Goal: Transaction & Acquisition: Purchase product/service

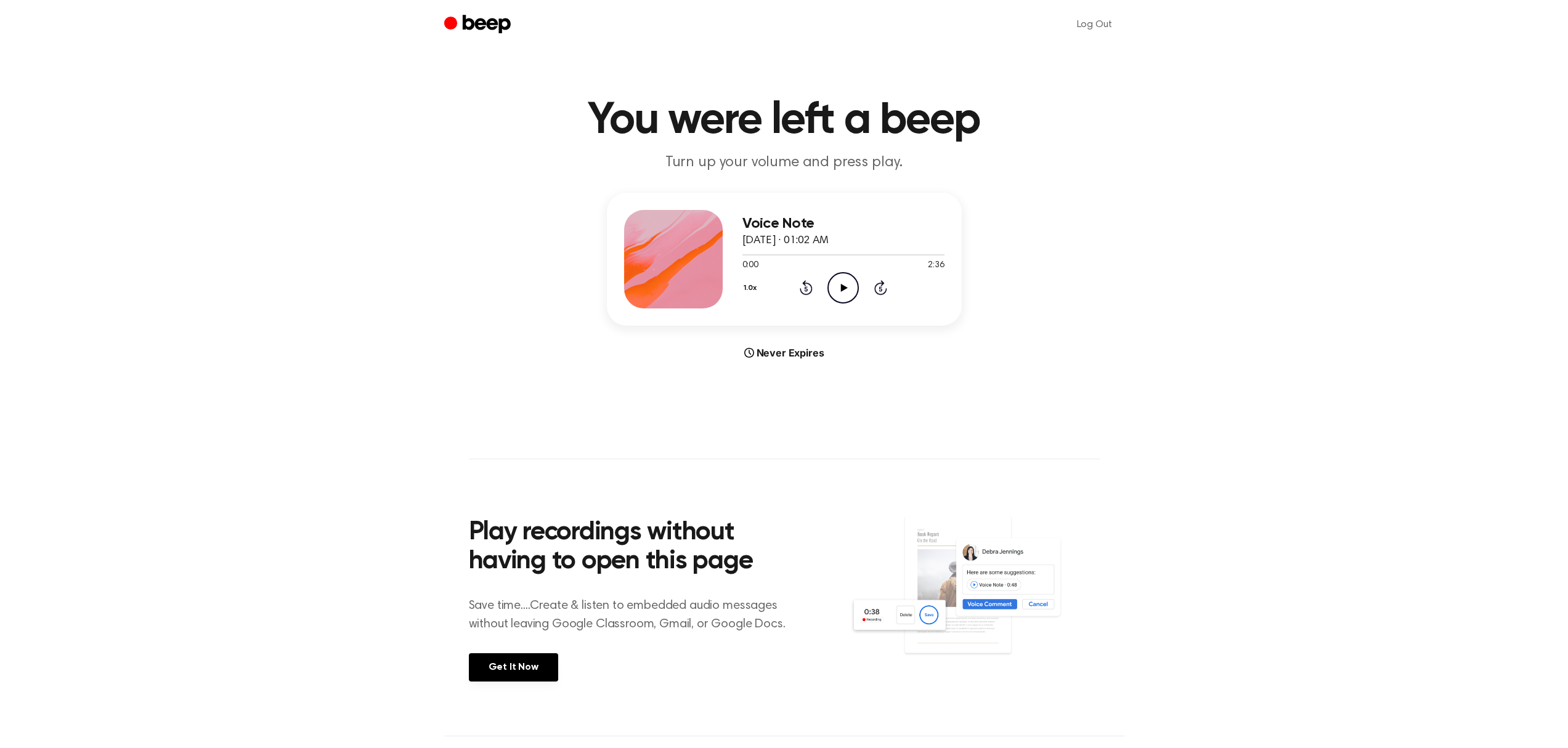
click at [839, 294] on icon "Play Audio" at bounding box center [843, 288] width 32 height 32
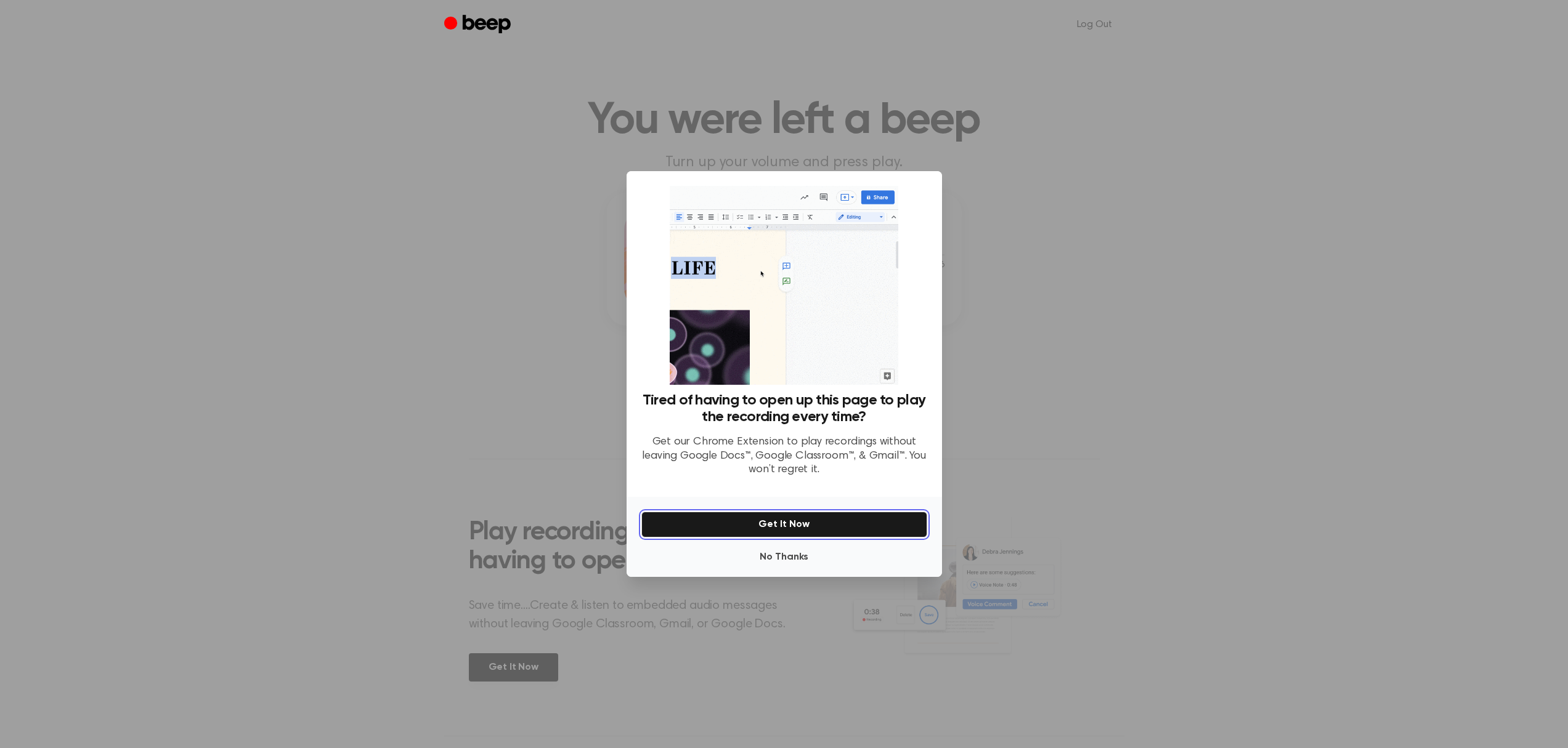
click at [767, 519] on button "Get It Now" at bounding box center [784, 524] width 286 height 26
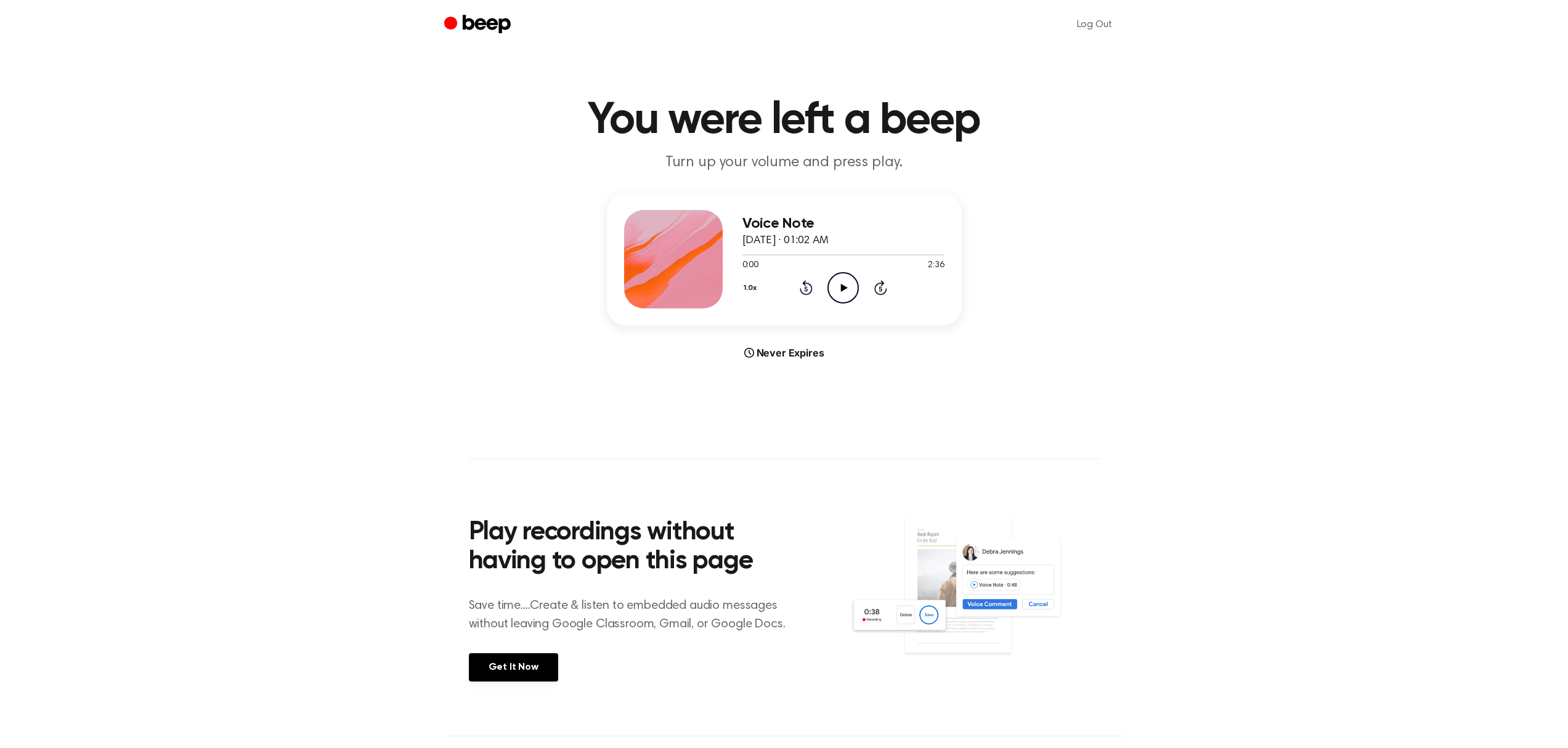
click at [839, 282] on icon "Play Audio" at bounding box center [843, 288] width 32 height 32
